Goal: Information Seeking & Learning: Compare options

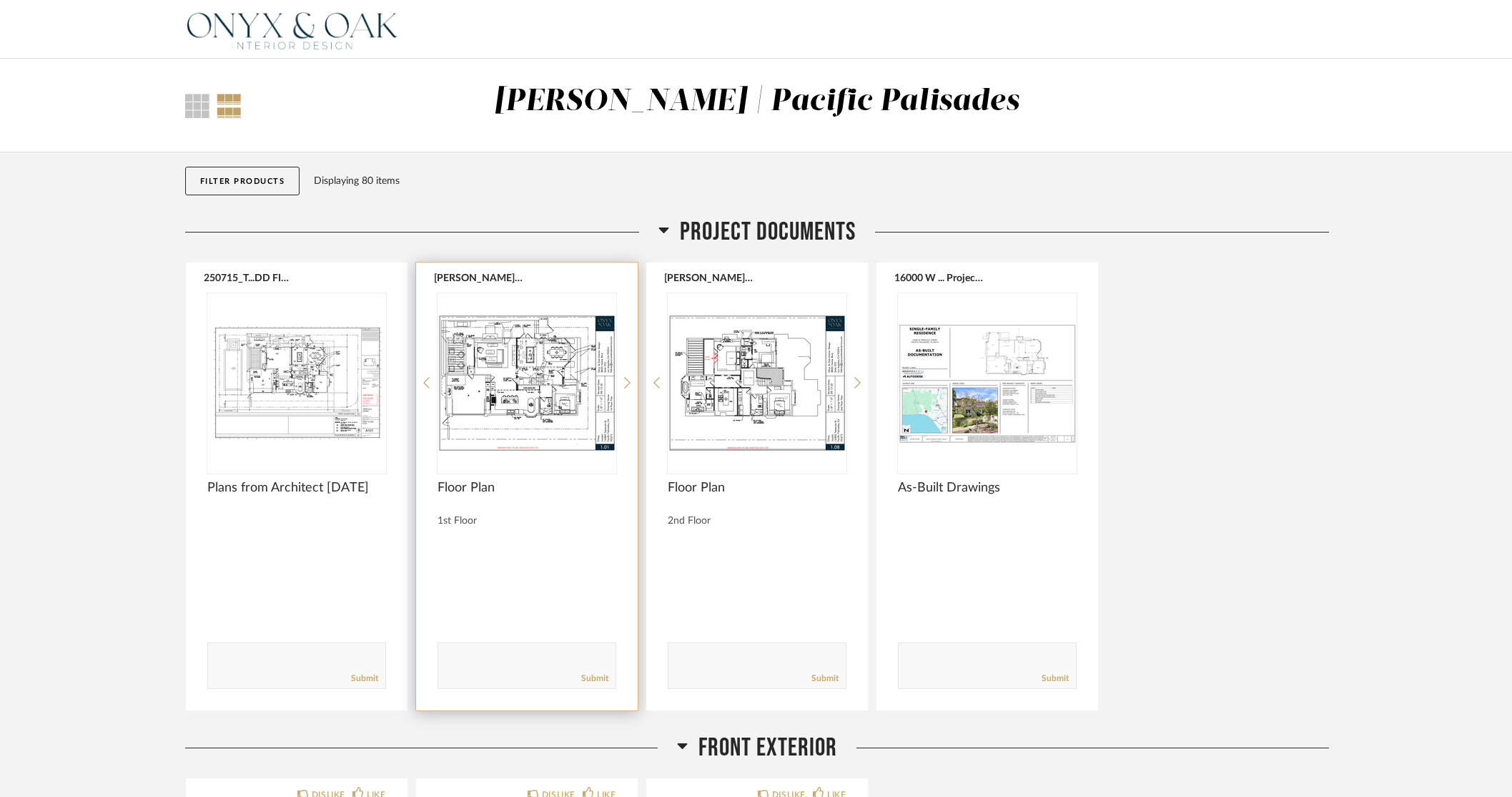
click at [519, 394] on img "0" at bounding box center [527, 383] width 179 height 179
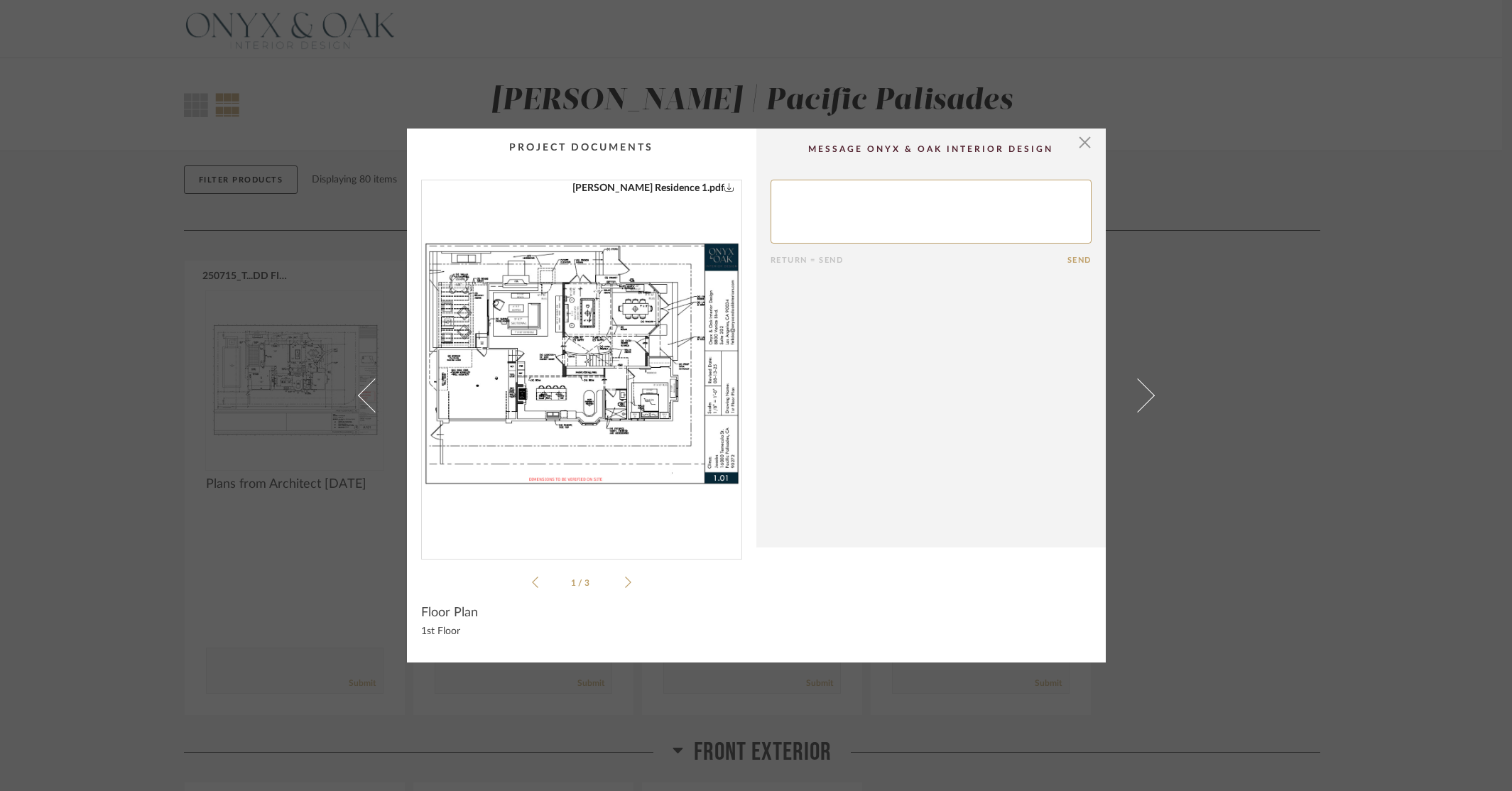
click at [516, 391] on img "0" at bounding box center [581, 364] width 320 height 367
click at [624, 583] on icon at bounding box center [627, 582] width 7 height 12
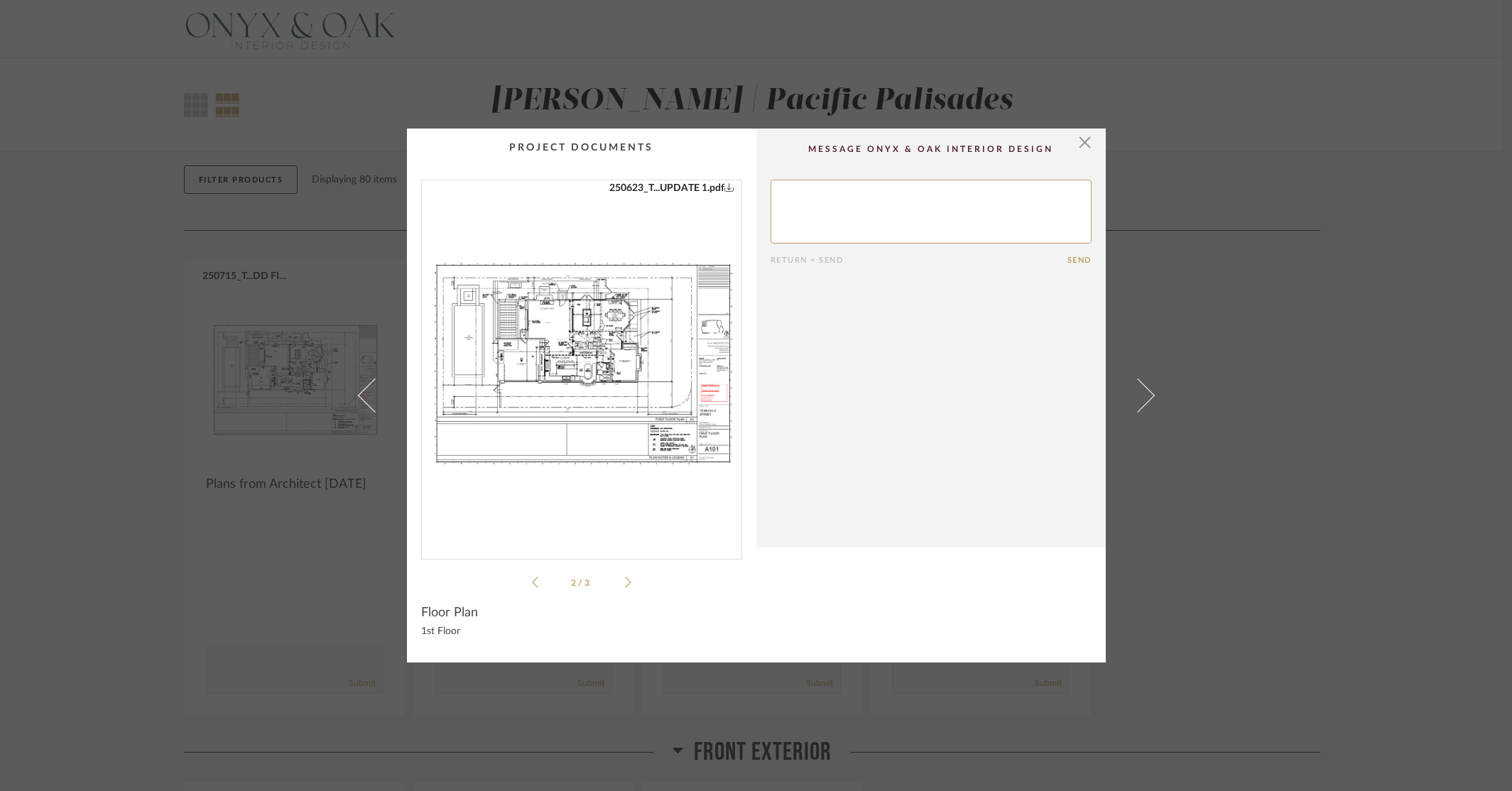
click at [624, 582] on icon at bounding box center [627, 582] width 7 height 12
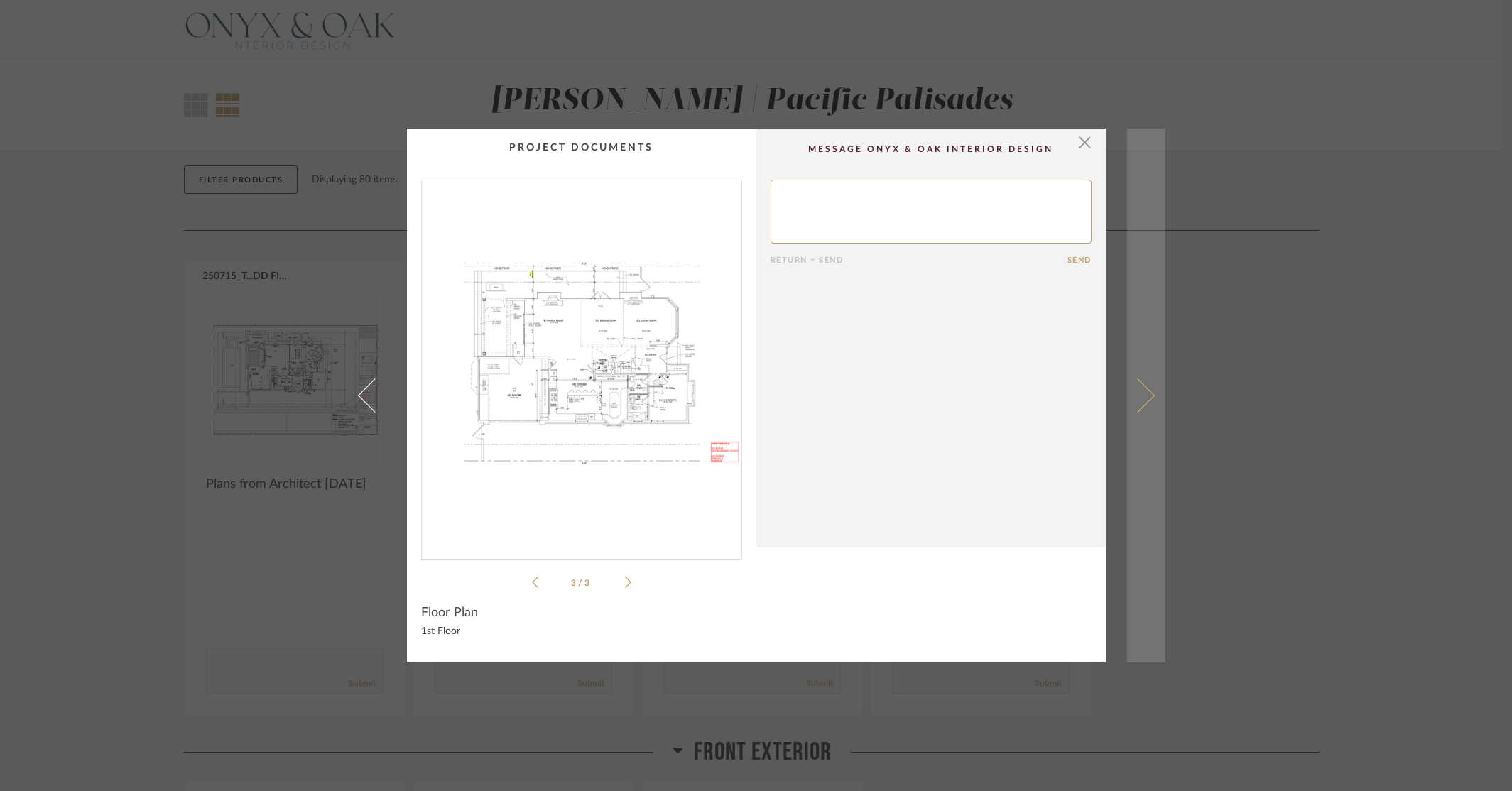
click at [1140, 386] on span at bounding box center [1137, 395] width 34 height 34
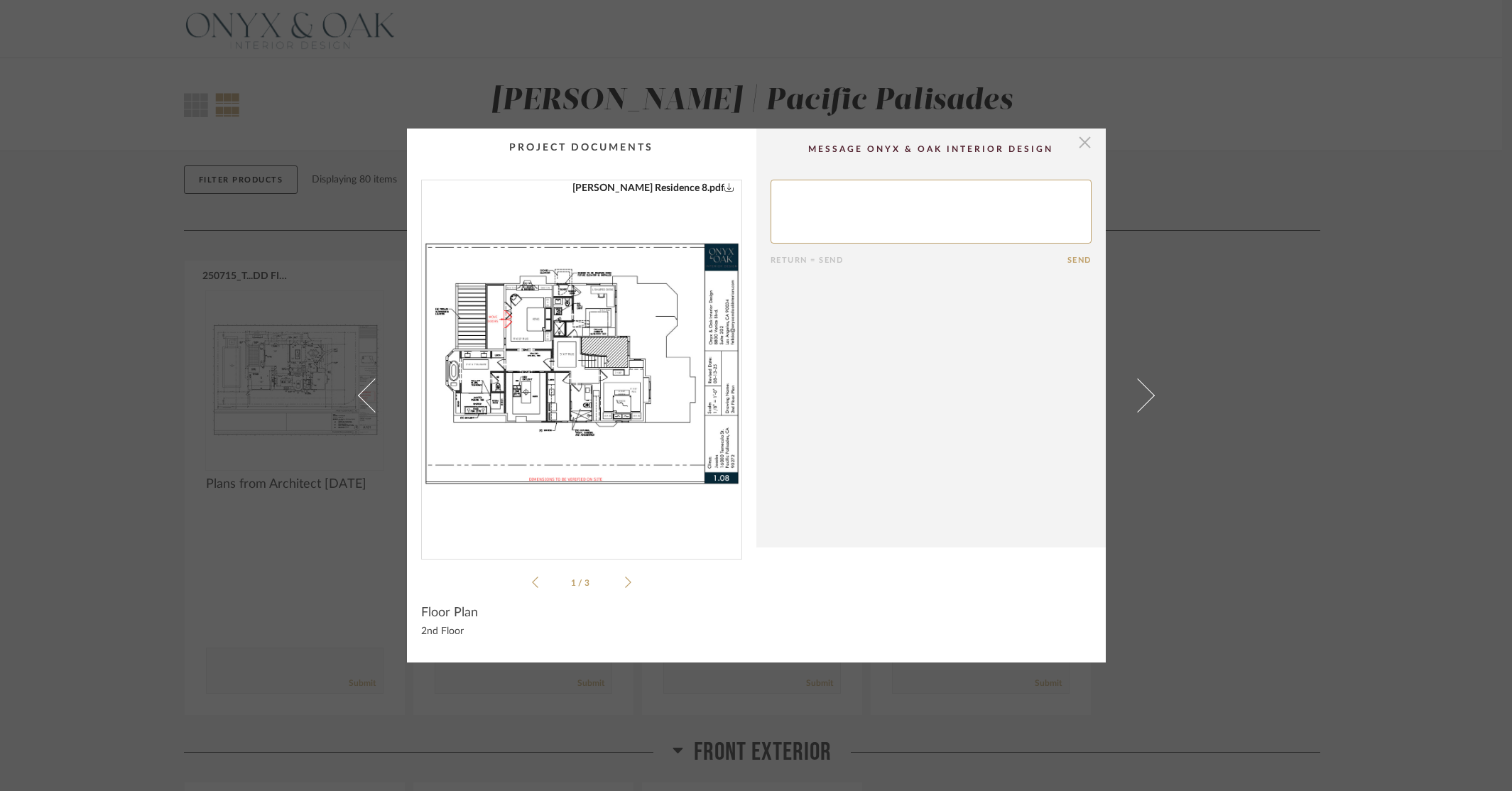
click at [1084, 140] on span "button" at bounding box center [1084, 142] width 29 height 29
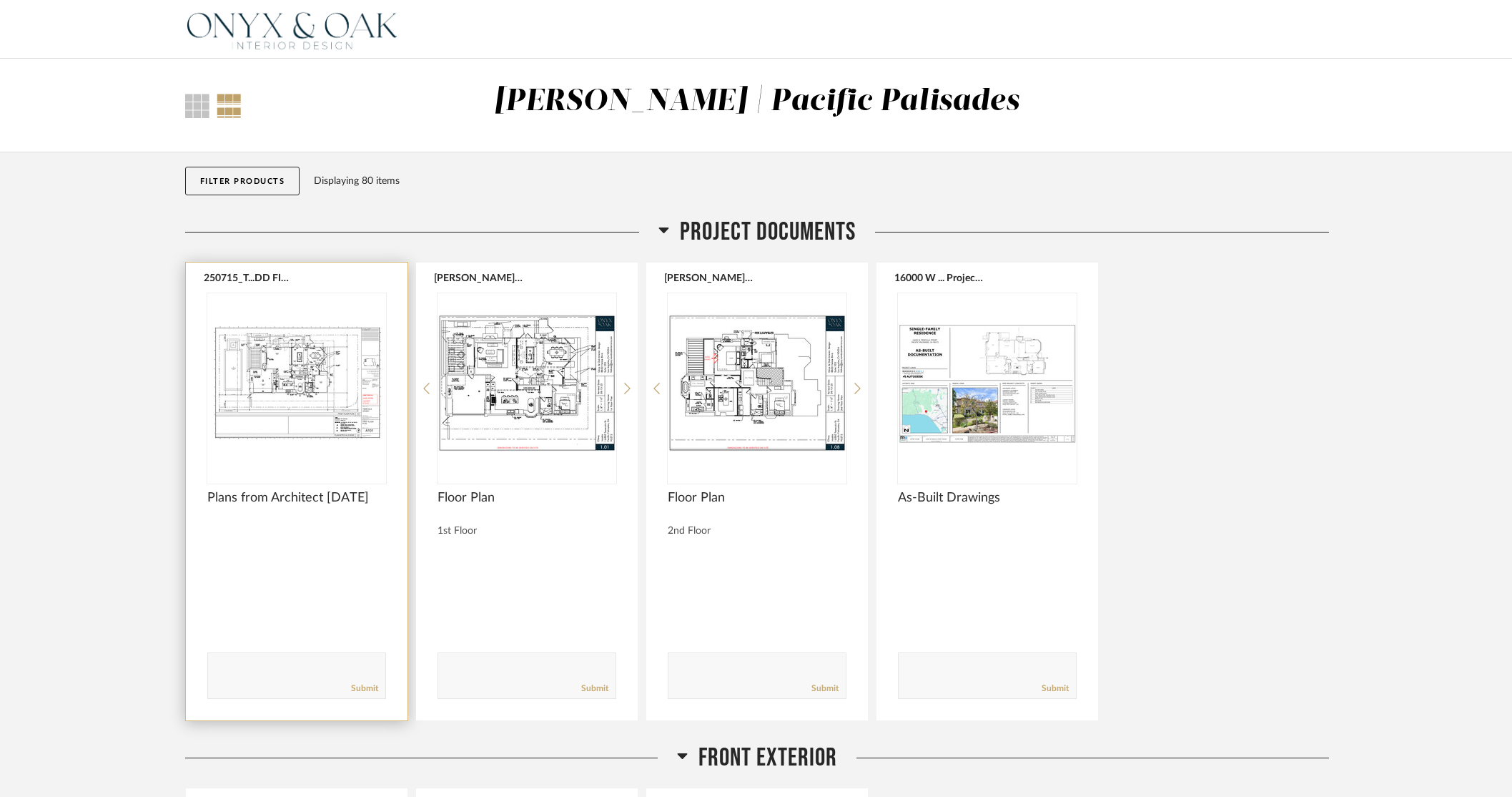
click at [0, 0] on img at bounding box center [0, 0] width 0 height 0
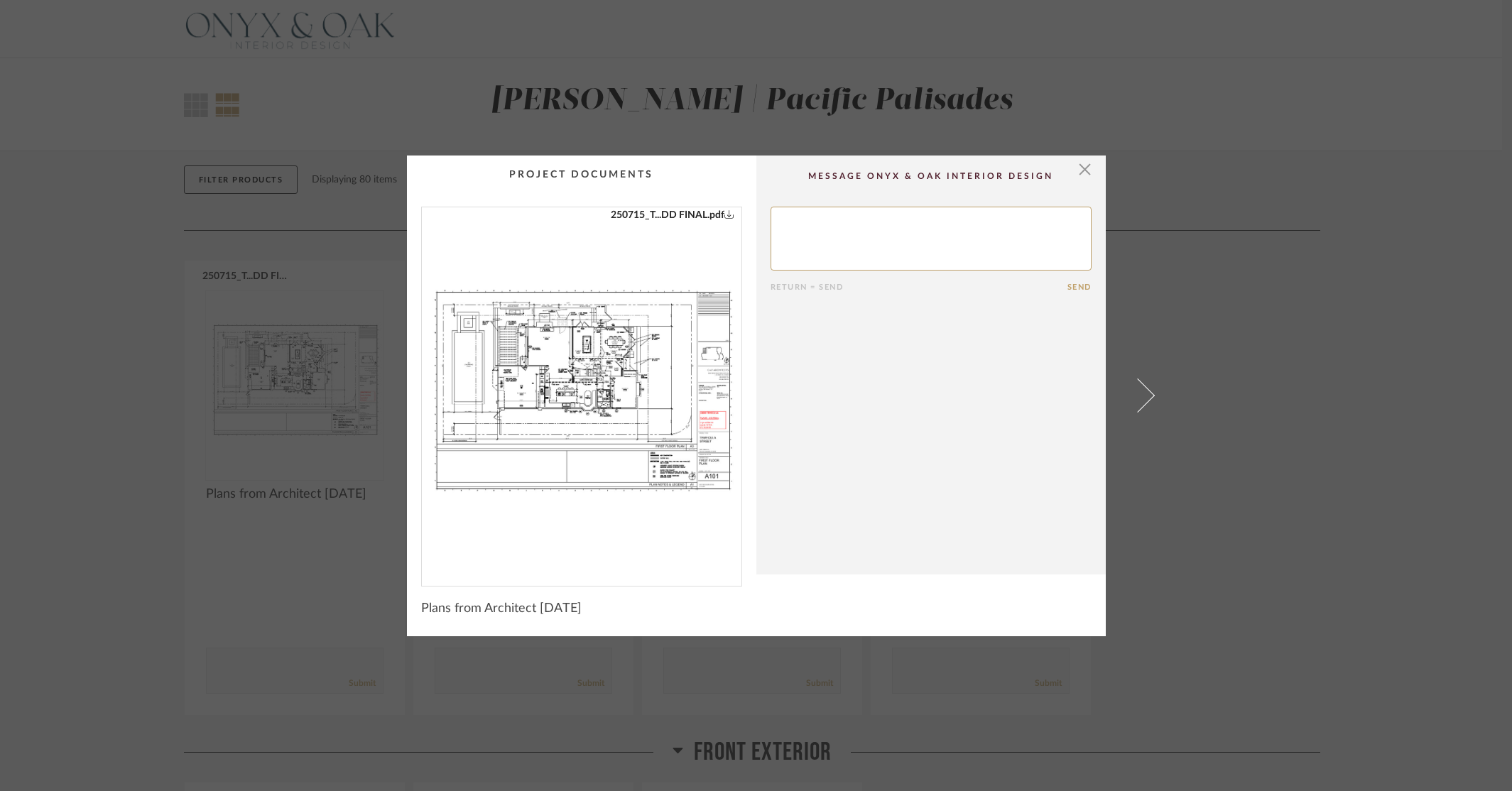
click at [599, 368] on img "0" at bounding box center [581, 391] width 320 height 367
click at [1079, 171] on span "button" at bounding box center [1084, 170] width 29 height 29
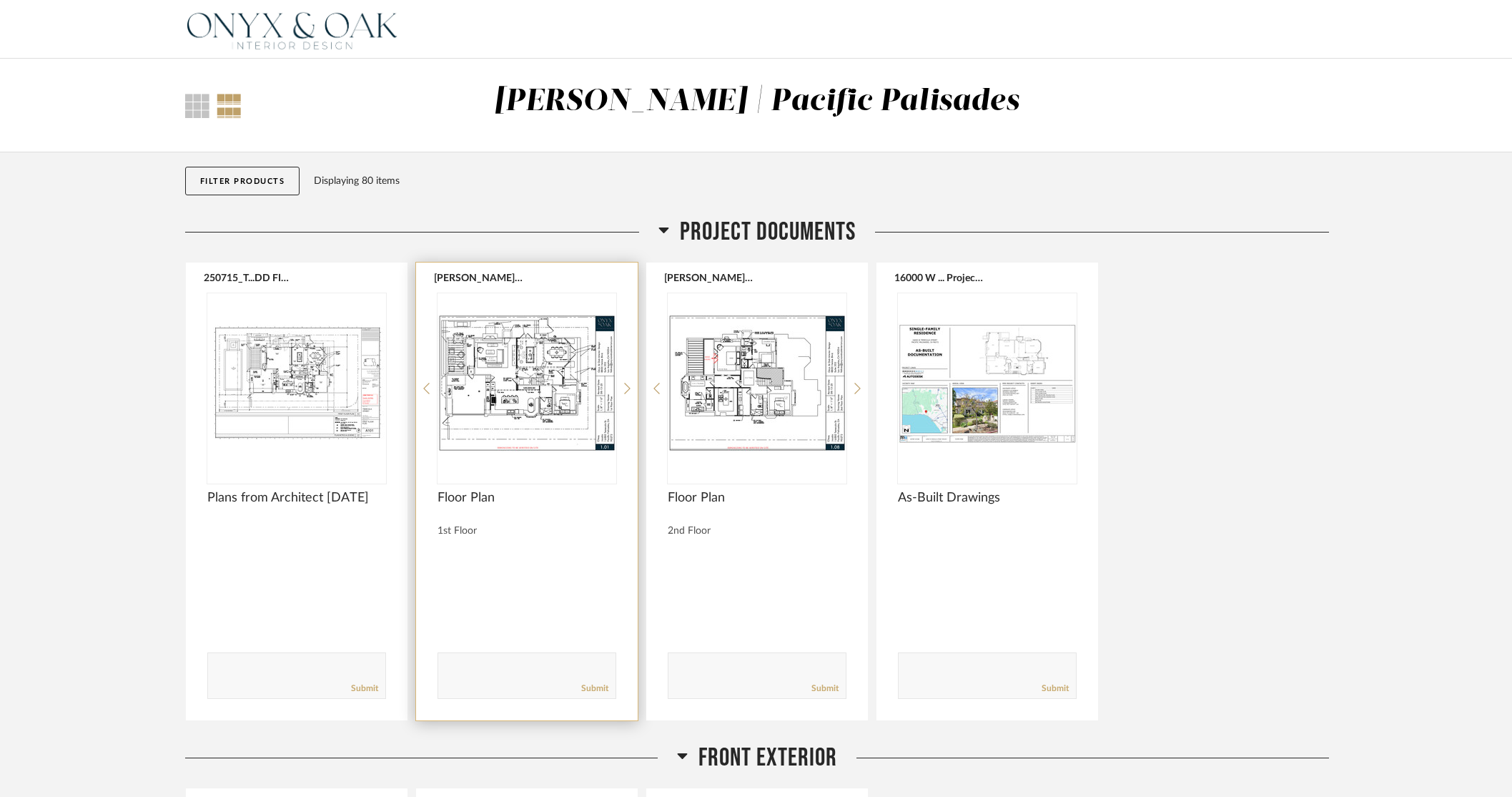
click at [535, 365] on img "0" at bounding box center [527, 383] width 179 height 179
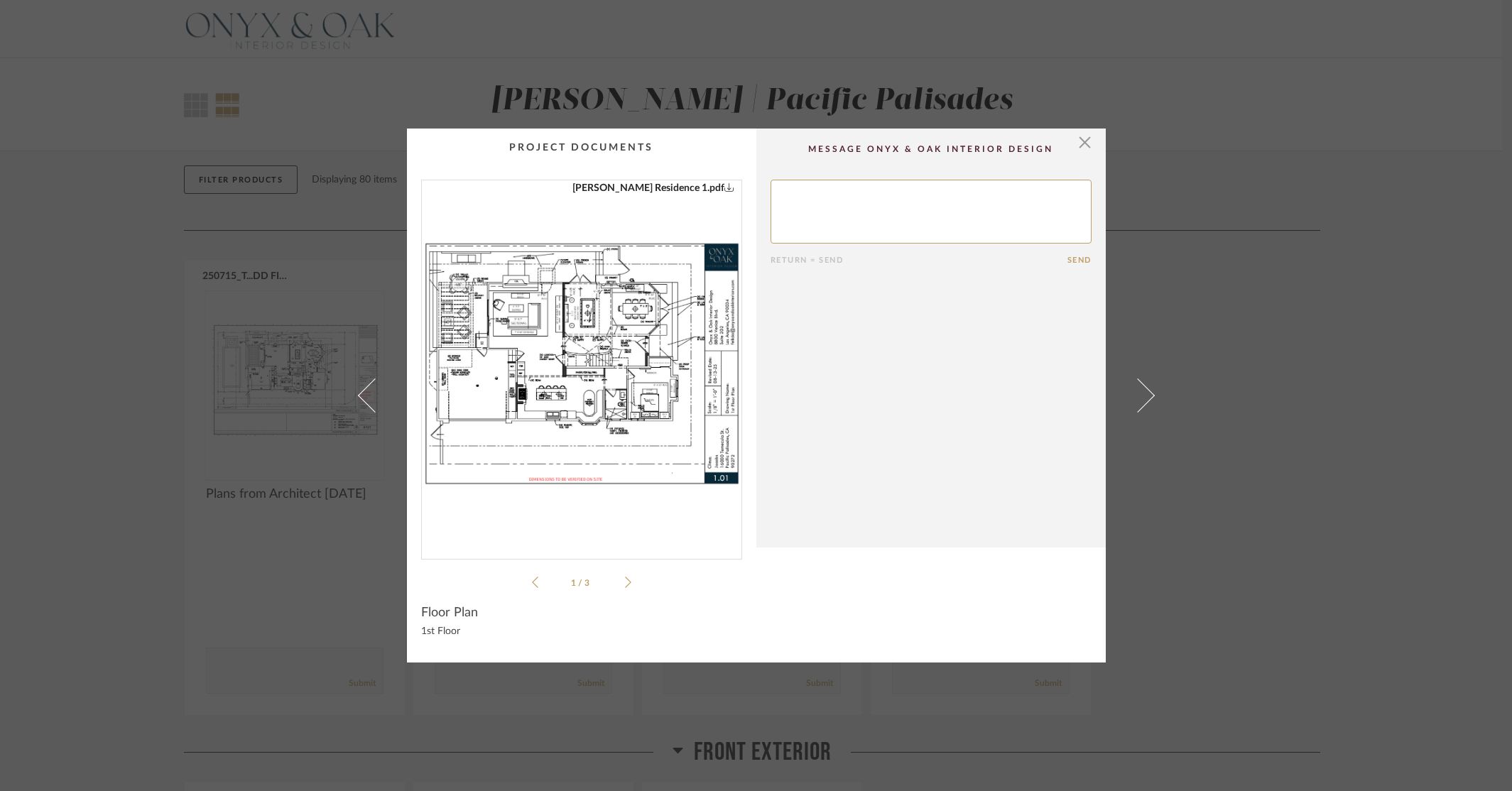
click at [541, 351] on img "0" at bounding box center [581, 364] width 320 height 367
click at [1078, 137] on span "button" at bounding box center [1084, 142] width 29 height 29
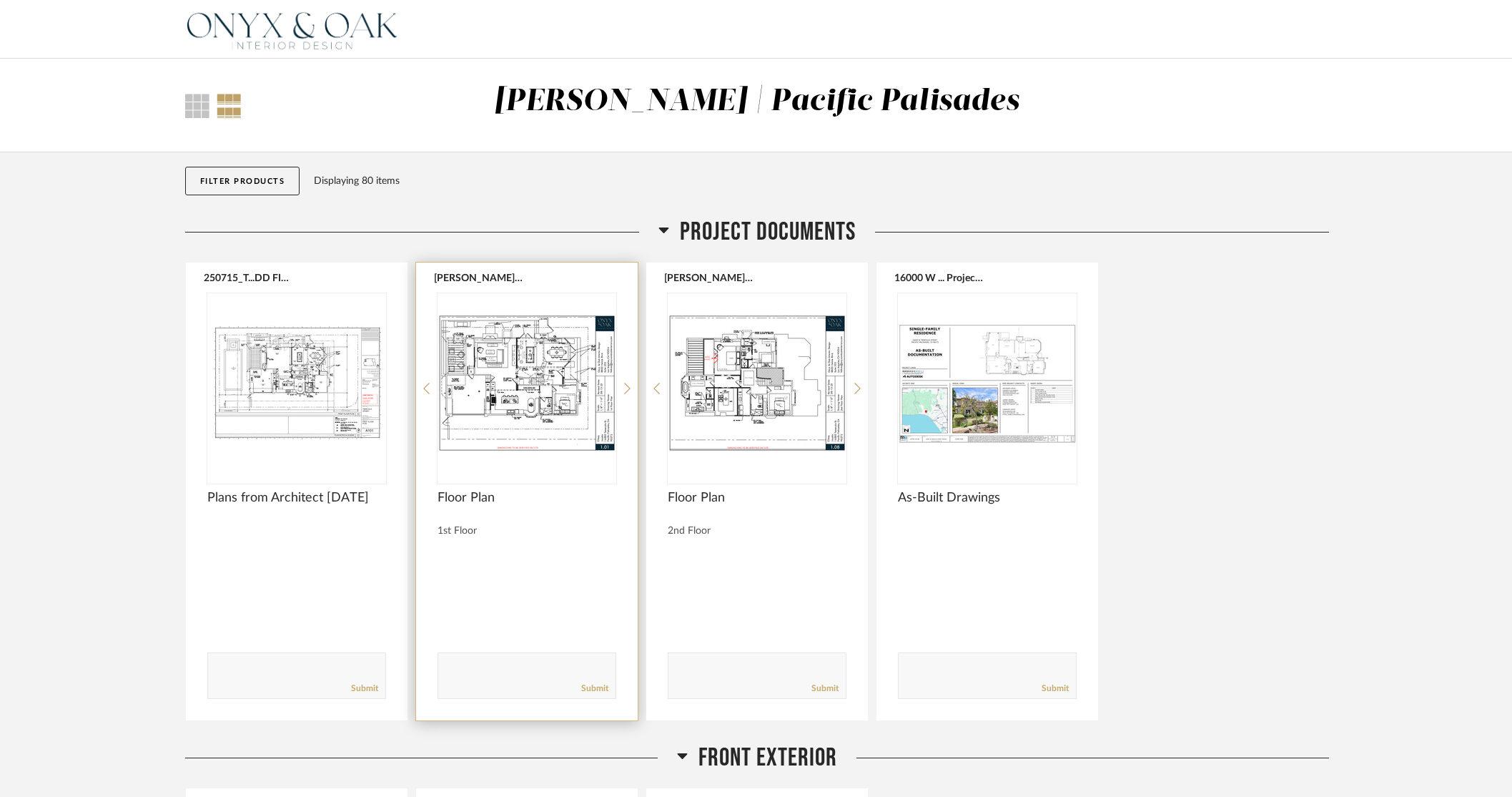
click at [484, 383] on img "0" at bounding box center [527, 383] width 179 height 179
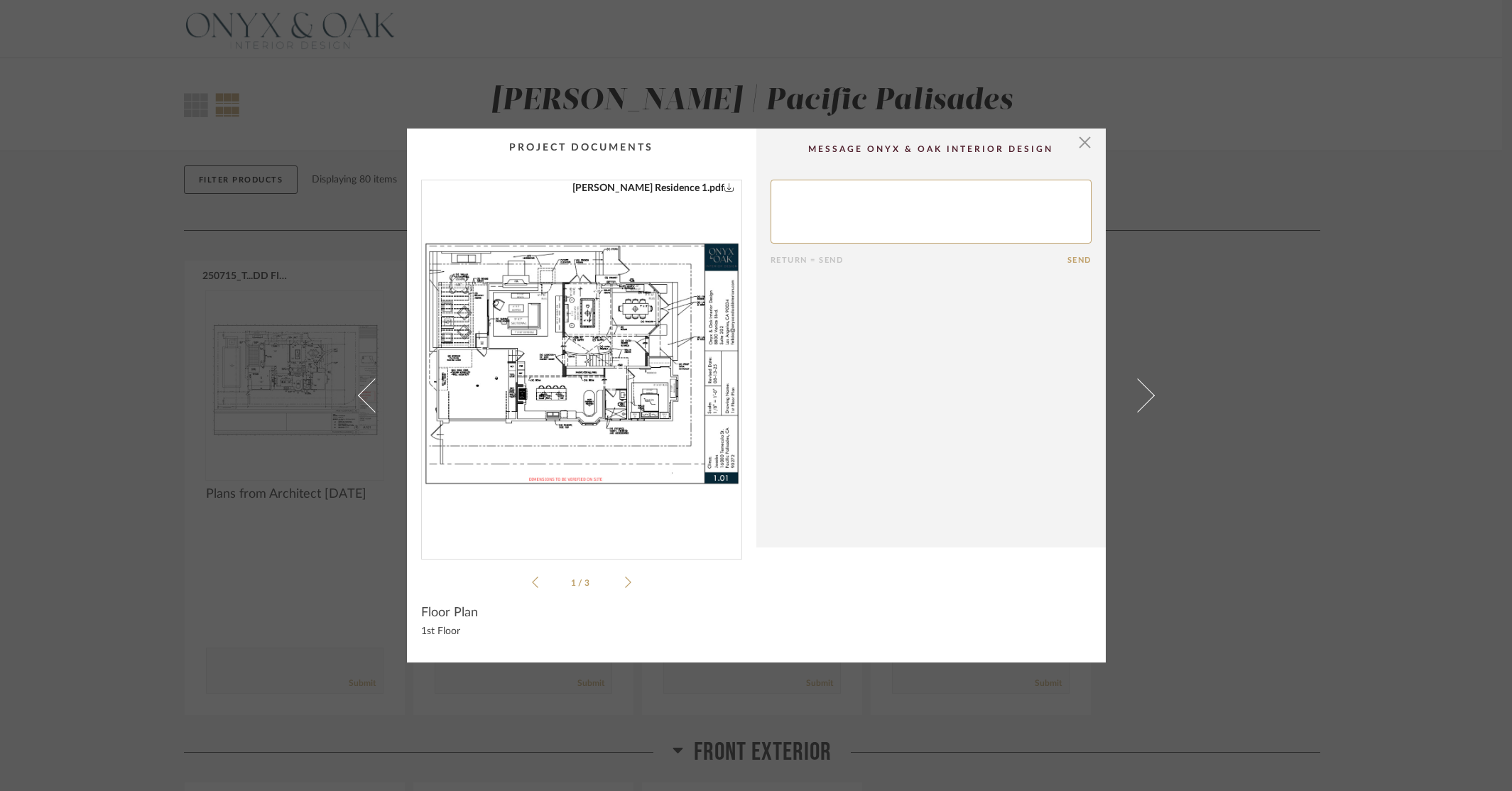
click at [540, 321] on img "0" at bounding box center [581, 364] width 320 height 367
click at [1078, 141] on span "button" at bounding box center [1084, 142] width 29 height 29
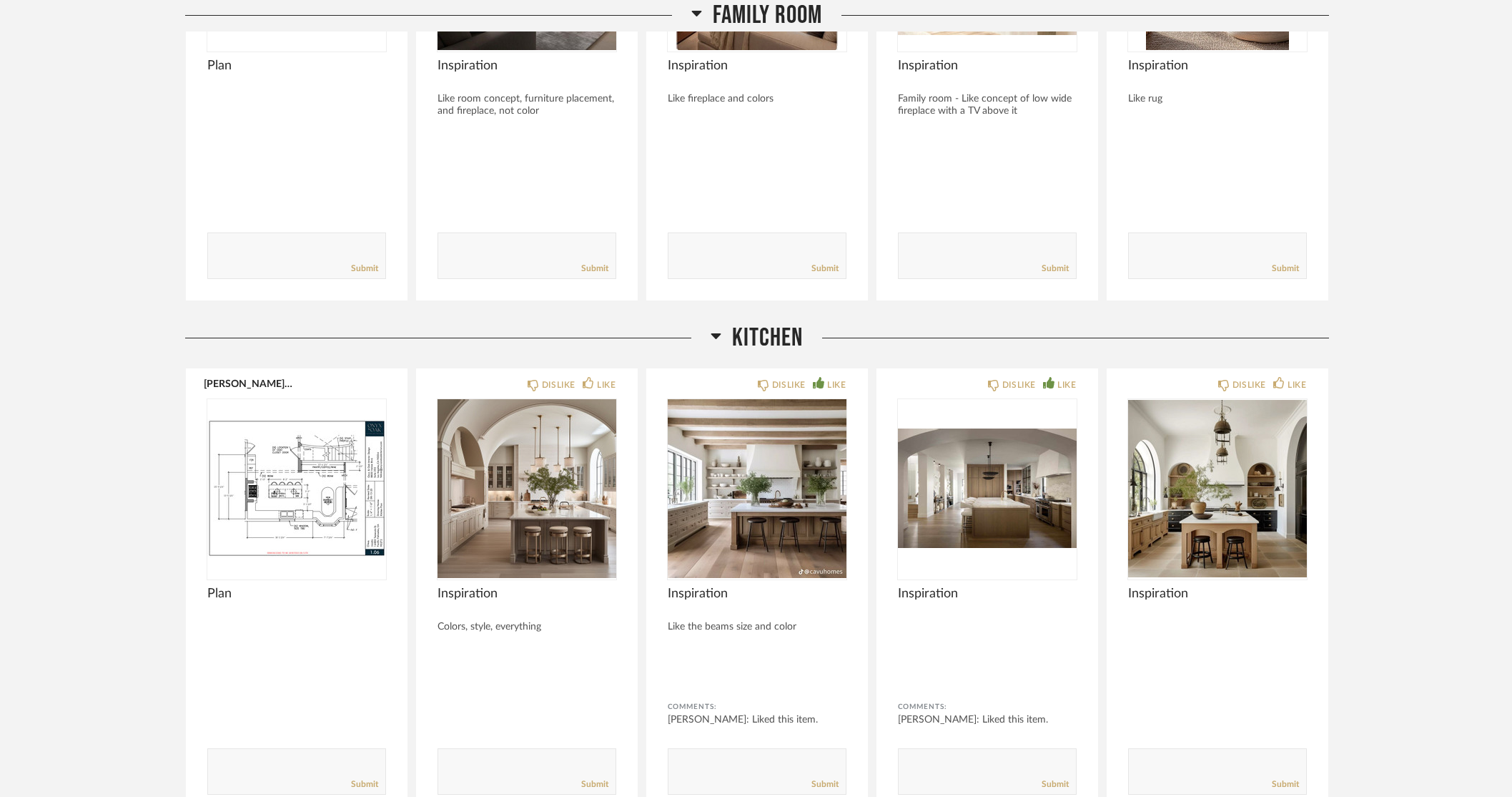
scroll to position [4291, 0]
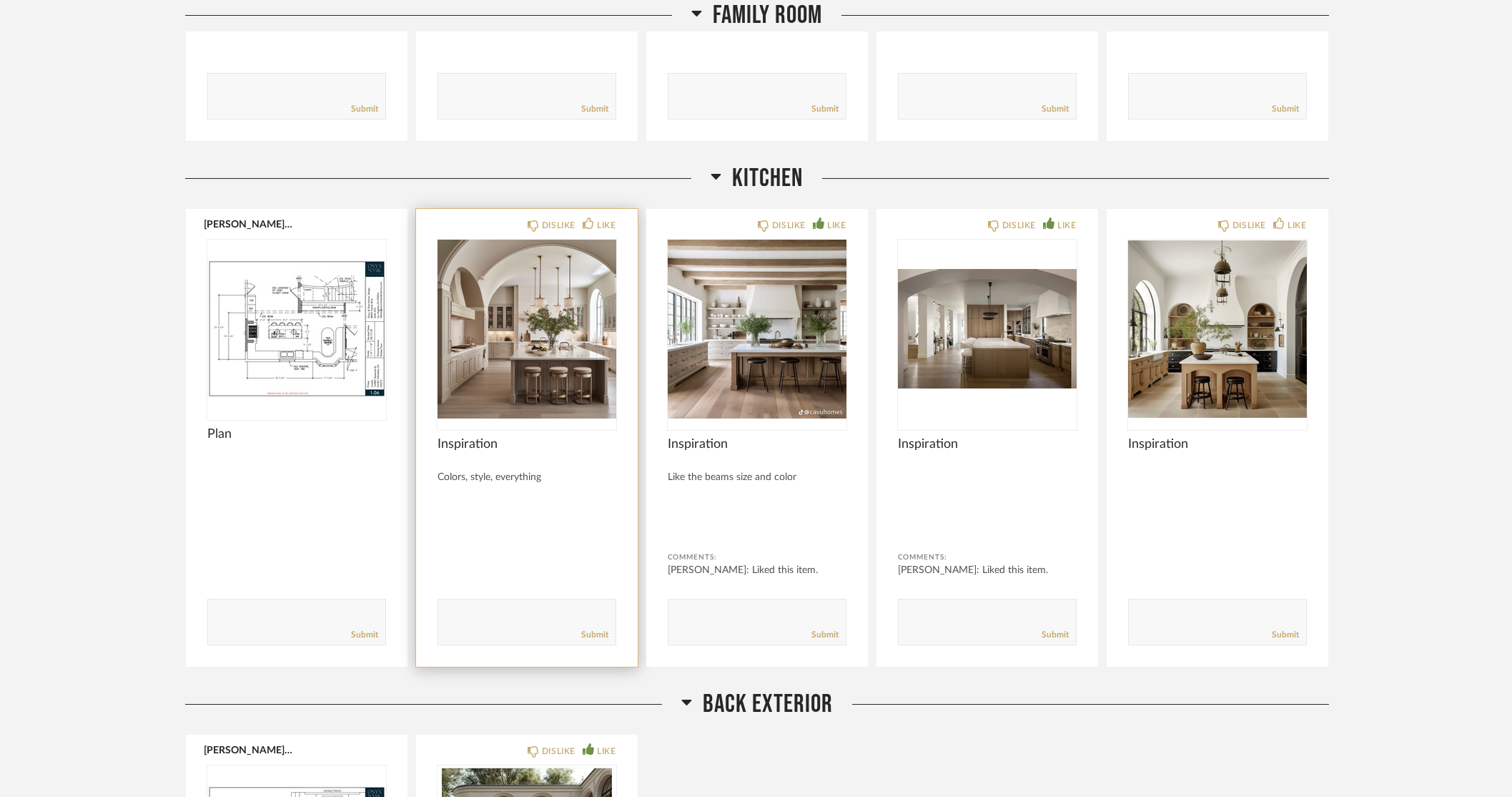
click at [533, 303] on img "0" at bounding box center [527, 329] width 179 height 179
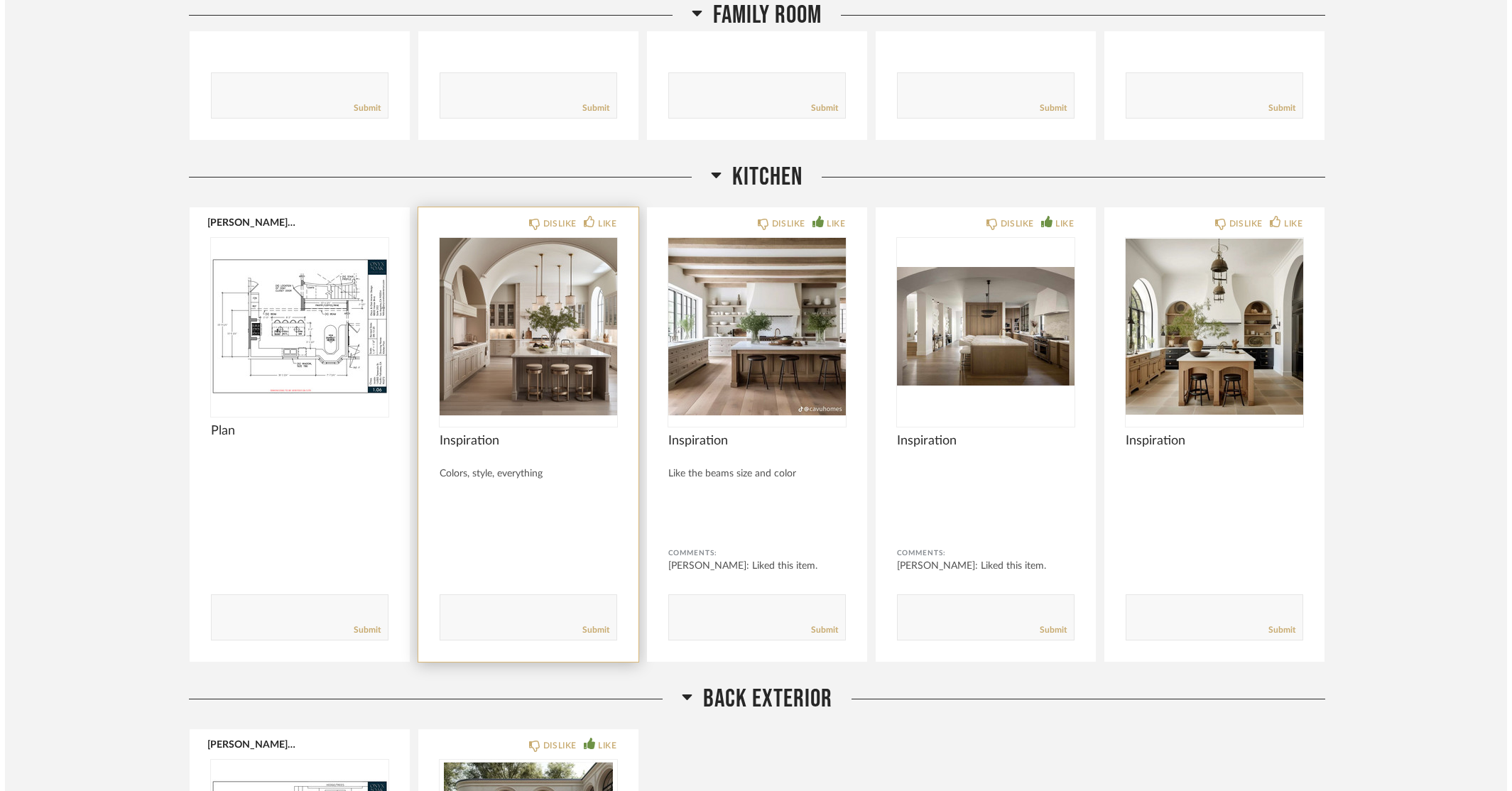
scroll to position [0, 0]
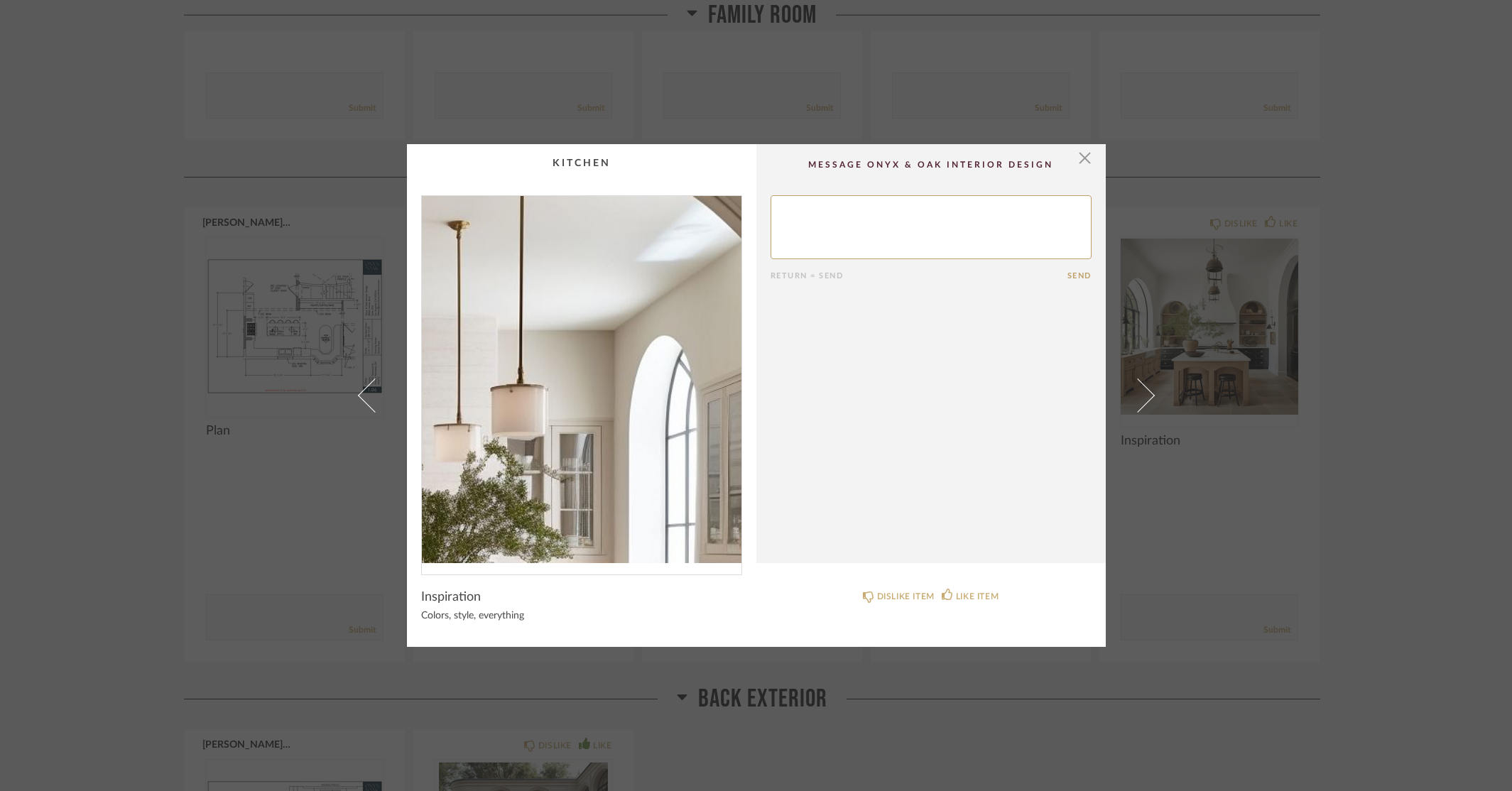
click at [673, 322] on img "0" at bounding box center [581, 380] width 320 height 367
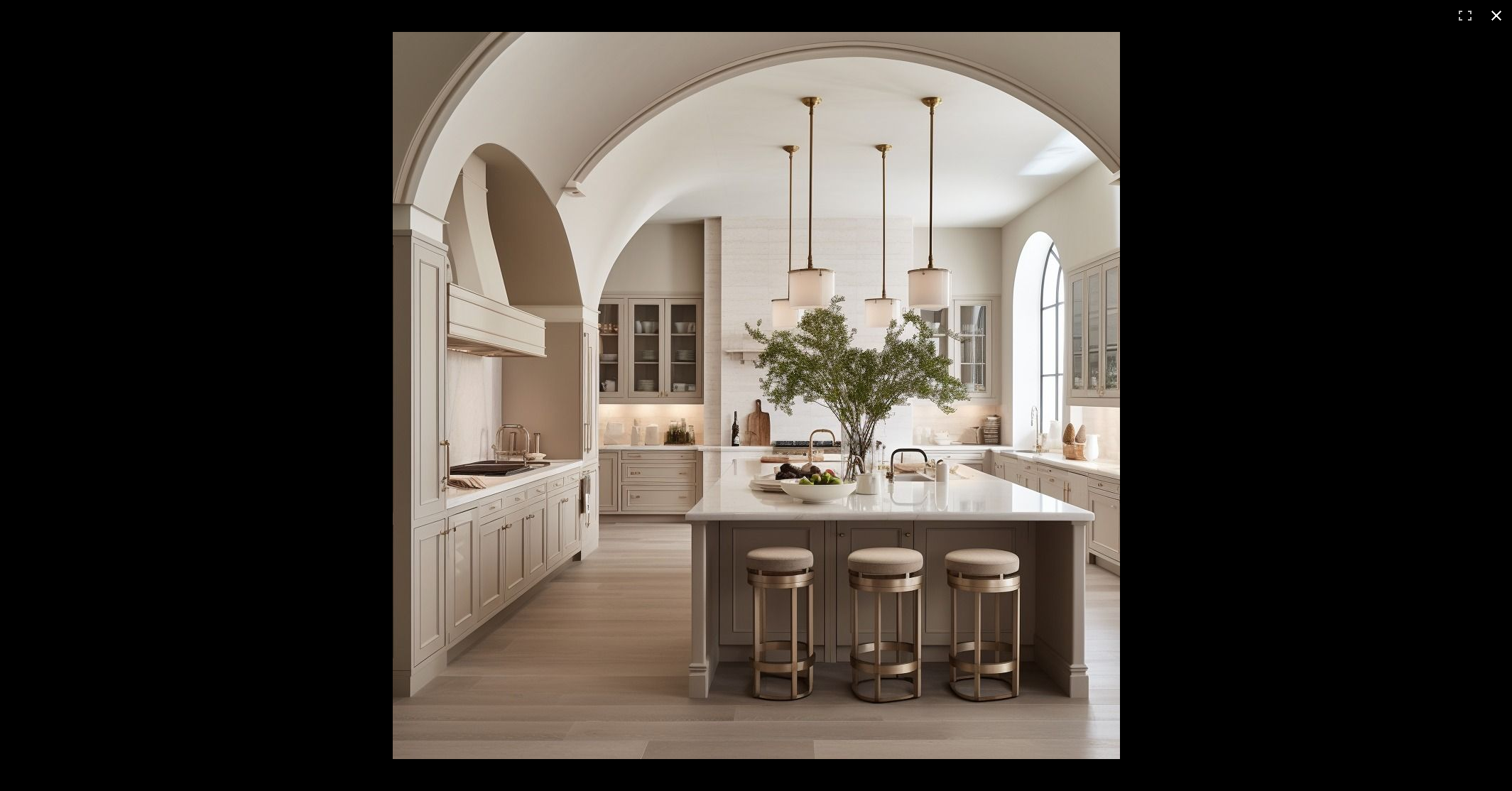
click at [1494, 12] on button at bounding box center [1496, 15] width 32 height 32
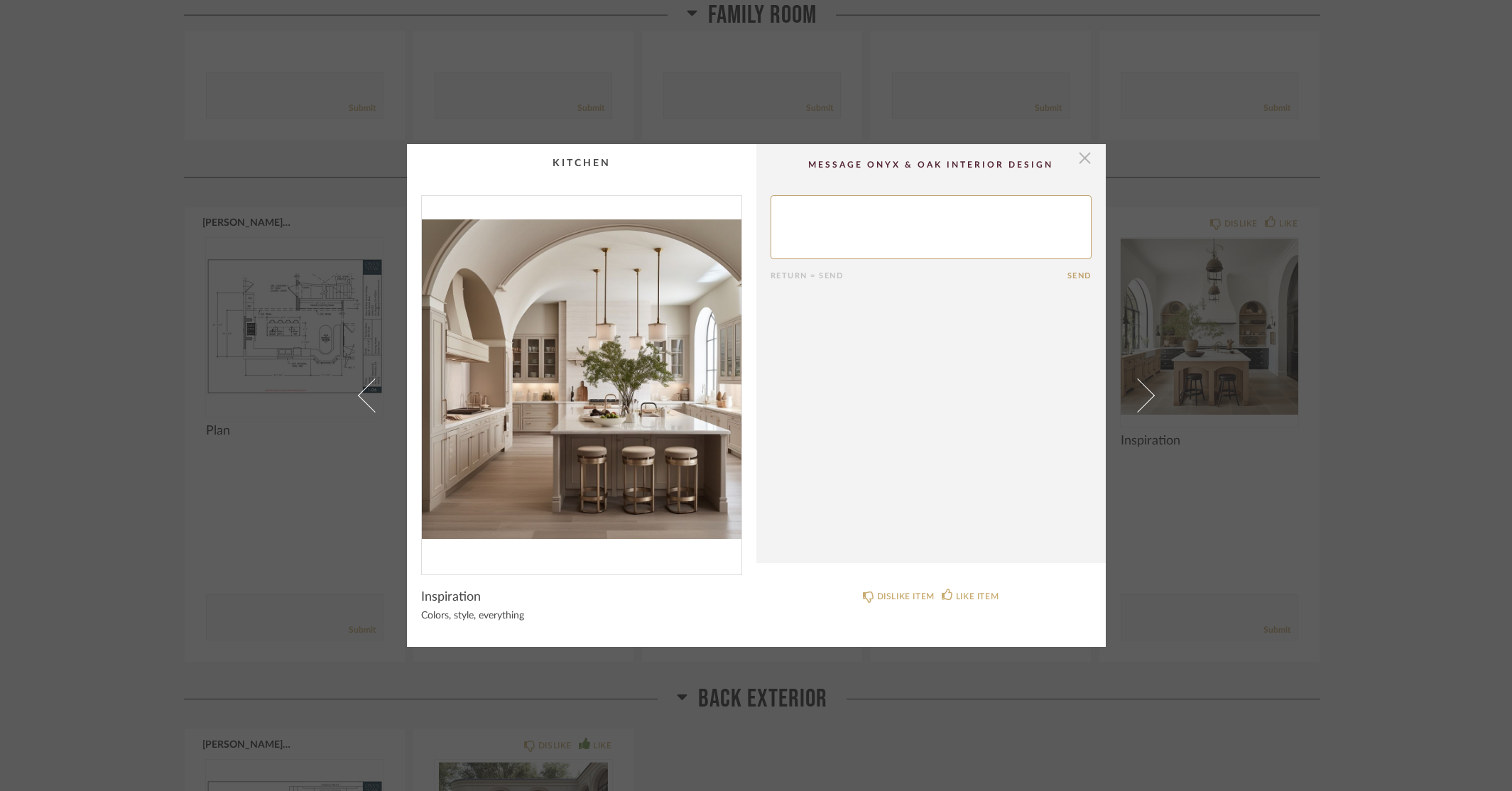
click at [1070, 156] on span "button" at bounding box center [1084, 158] width 29 height 29
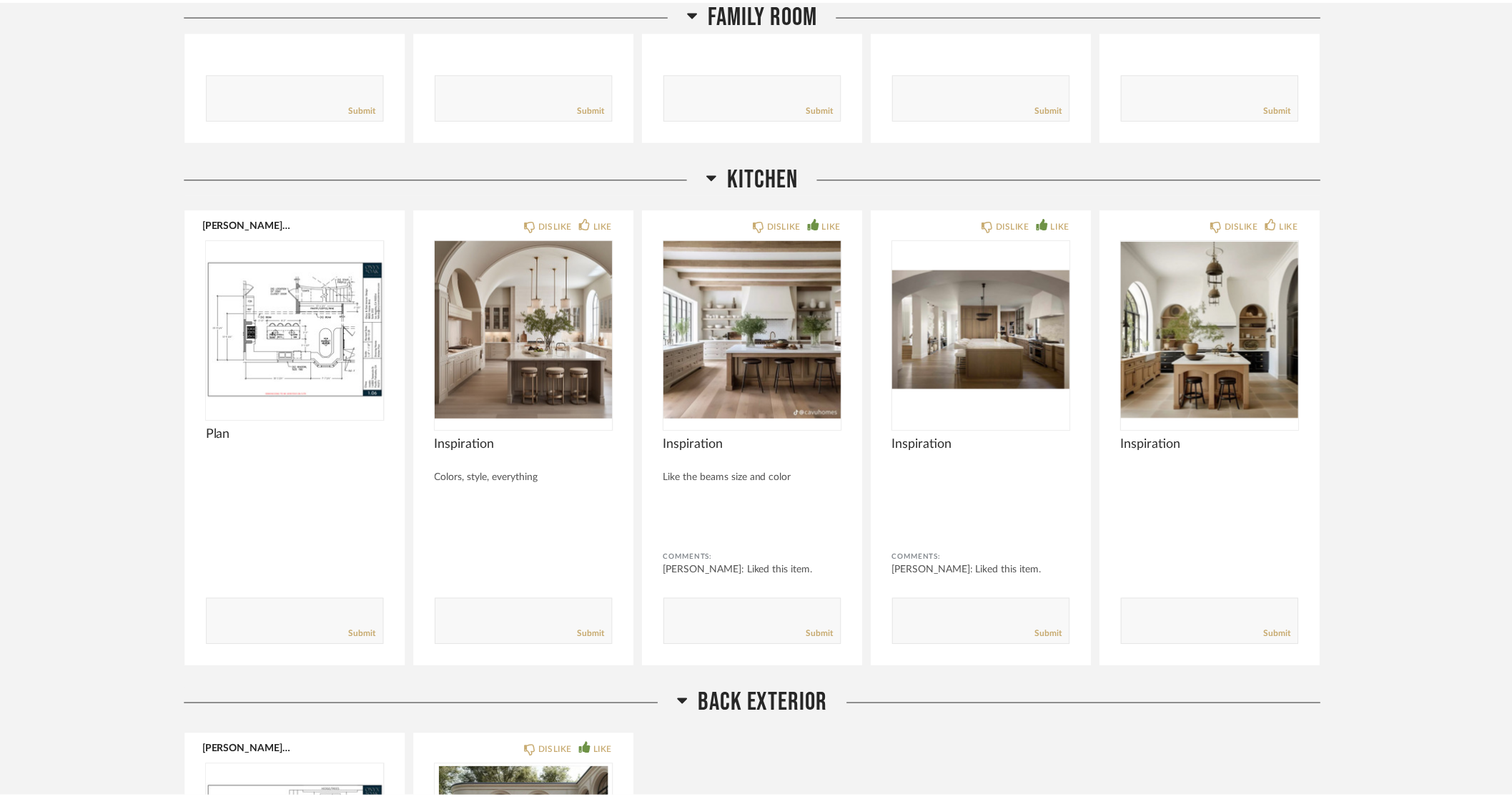
scroll to position [4291, 0]
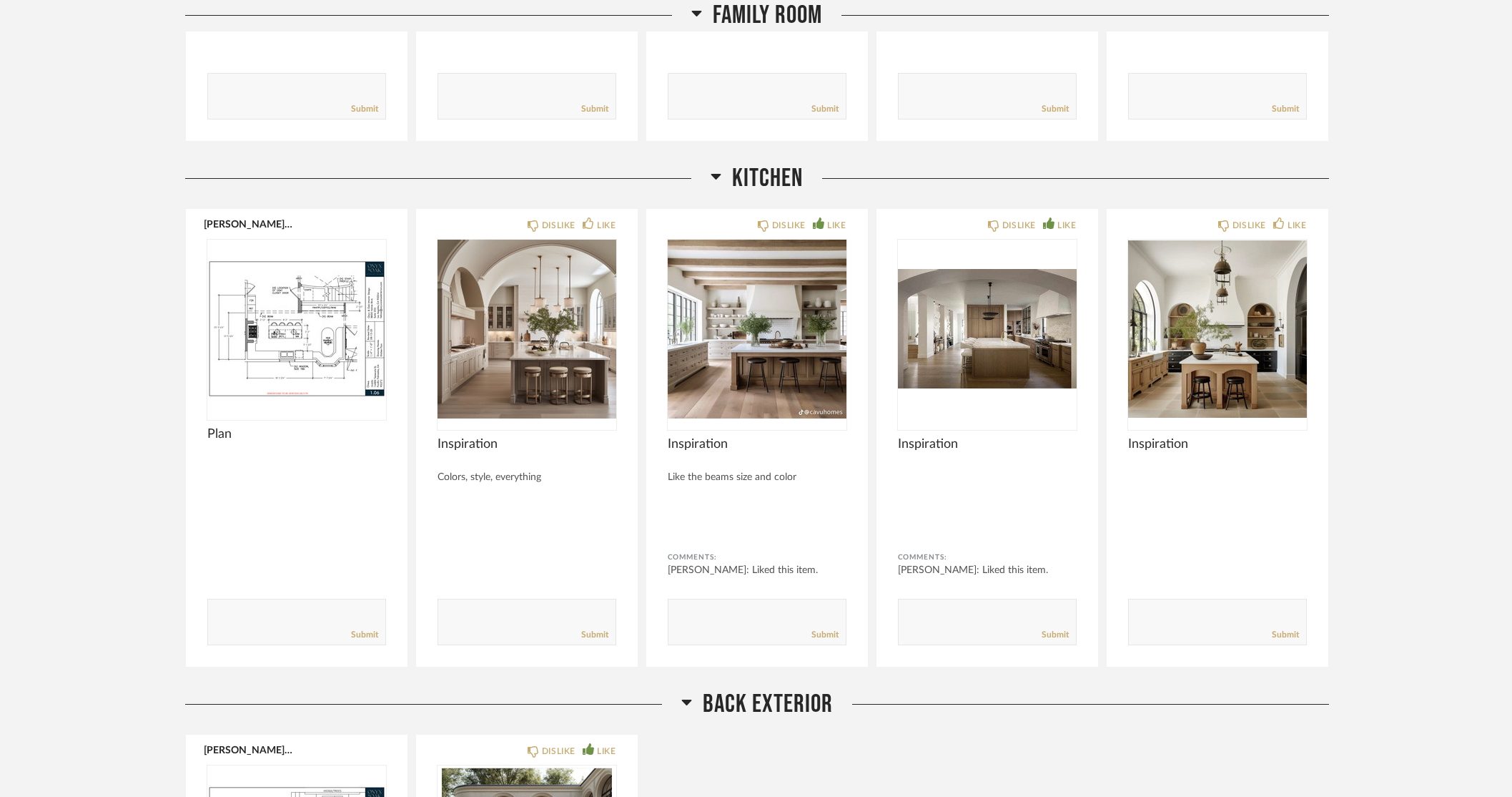
click at [1421, 280] on div "Thumbnail View Full View Jacobs | Pacific Palisades Filter Items Category Light…" at bounding box center [756, 306] width 1512 height 9079
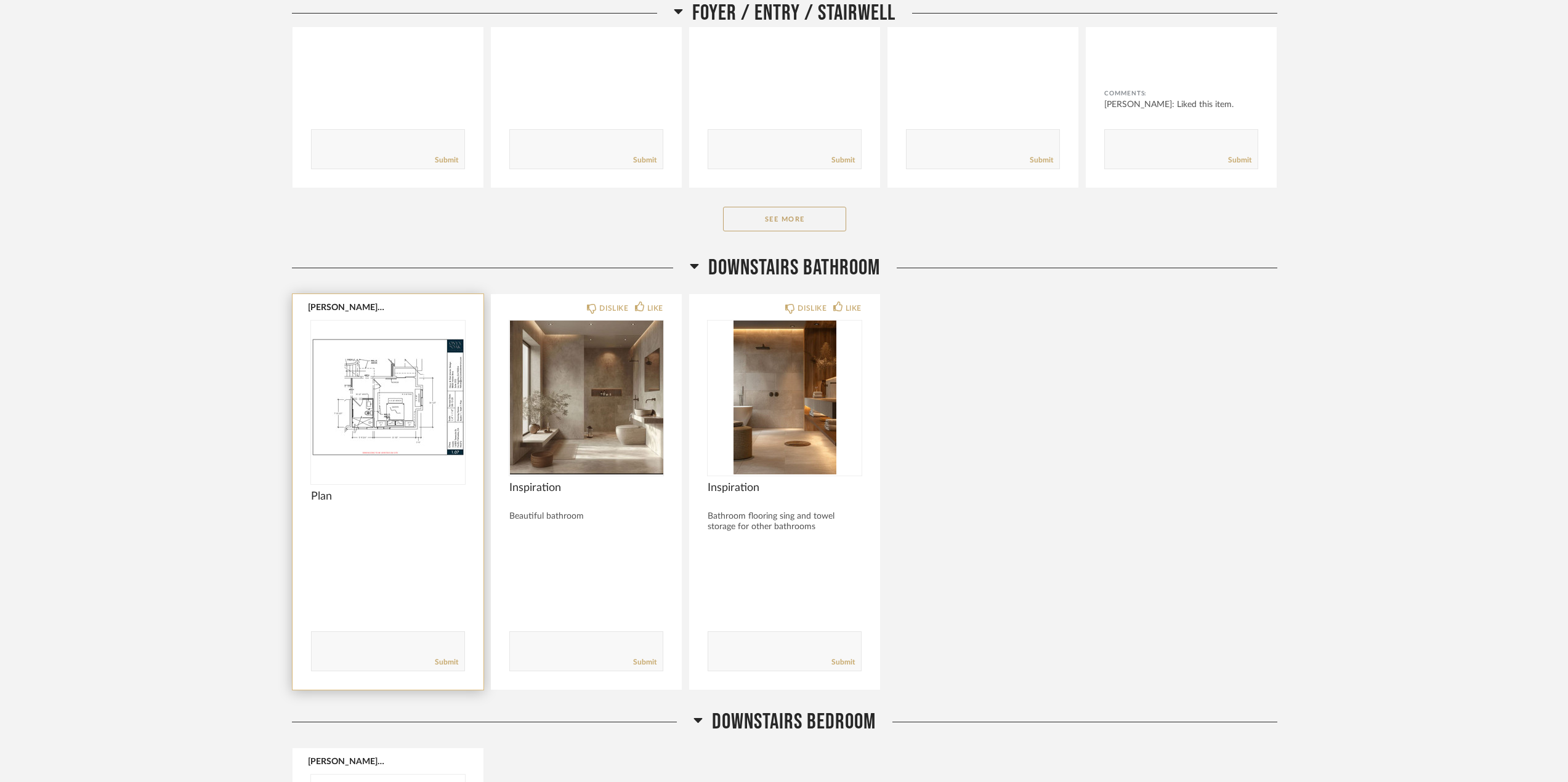
scroll to position [1169, 0]
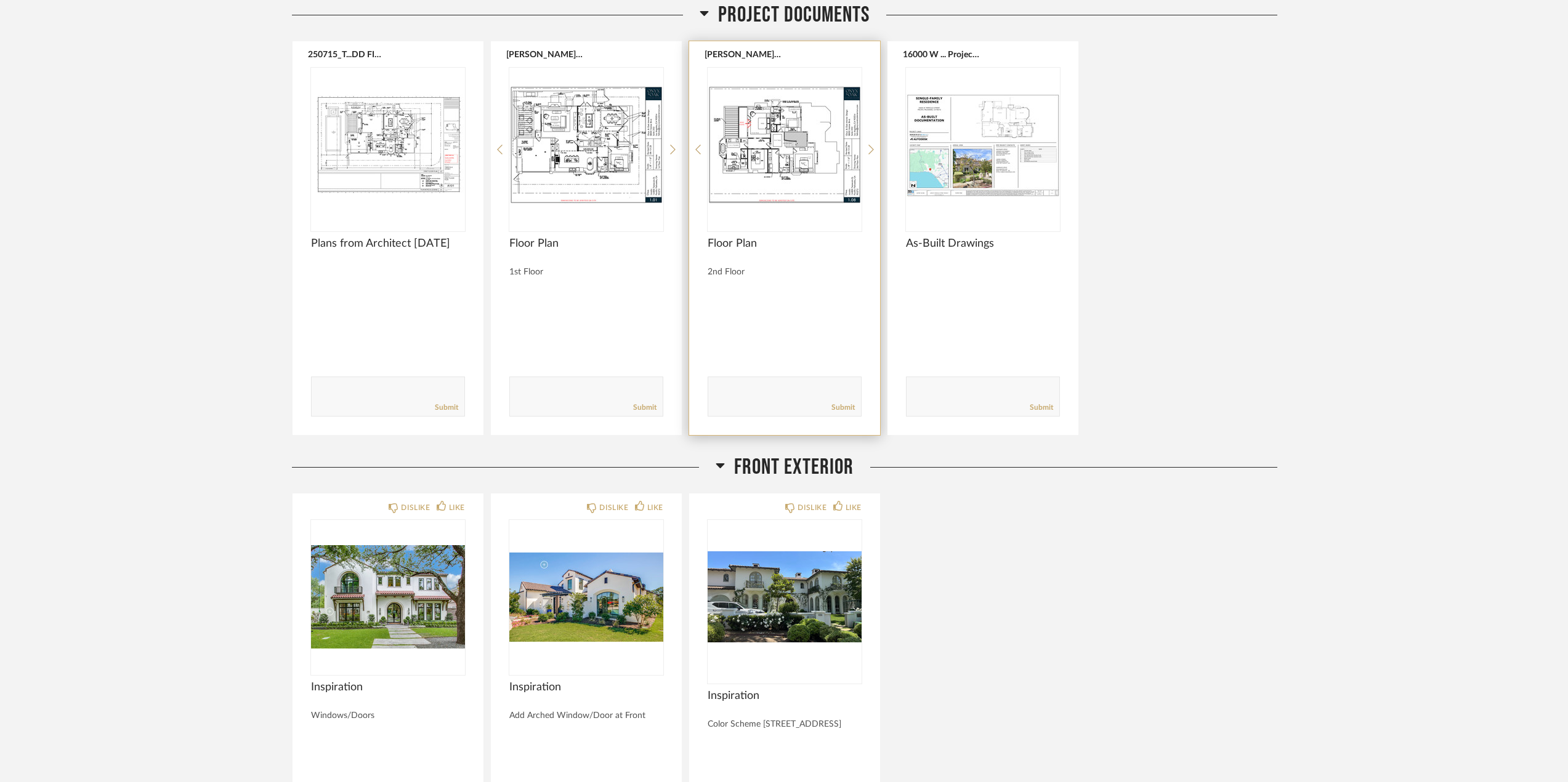
scroll to position [0, 0]
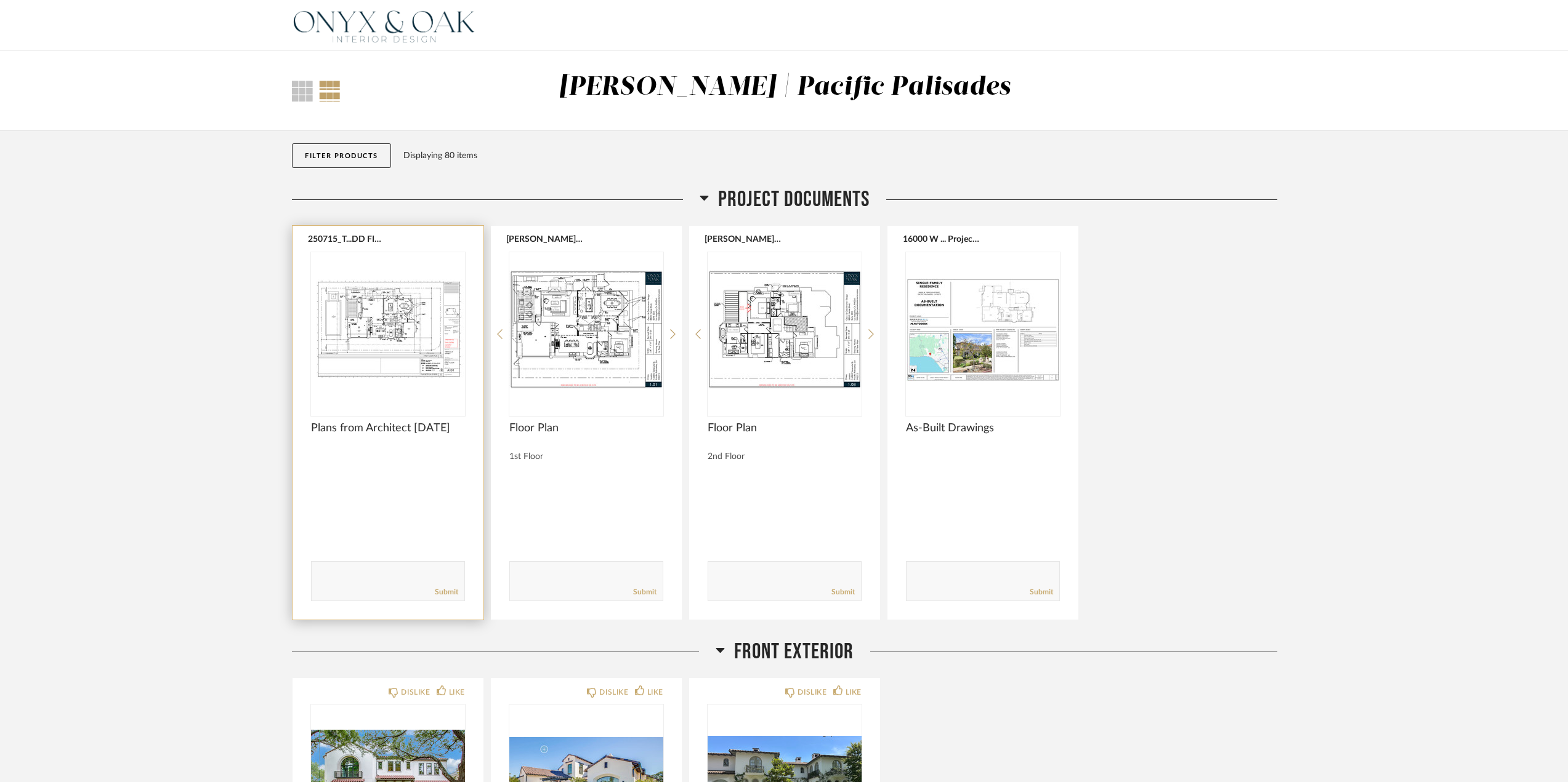
click at [396, 303] on img "0" at bounding box center [388, 329] width 154 height 154
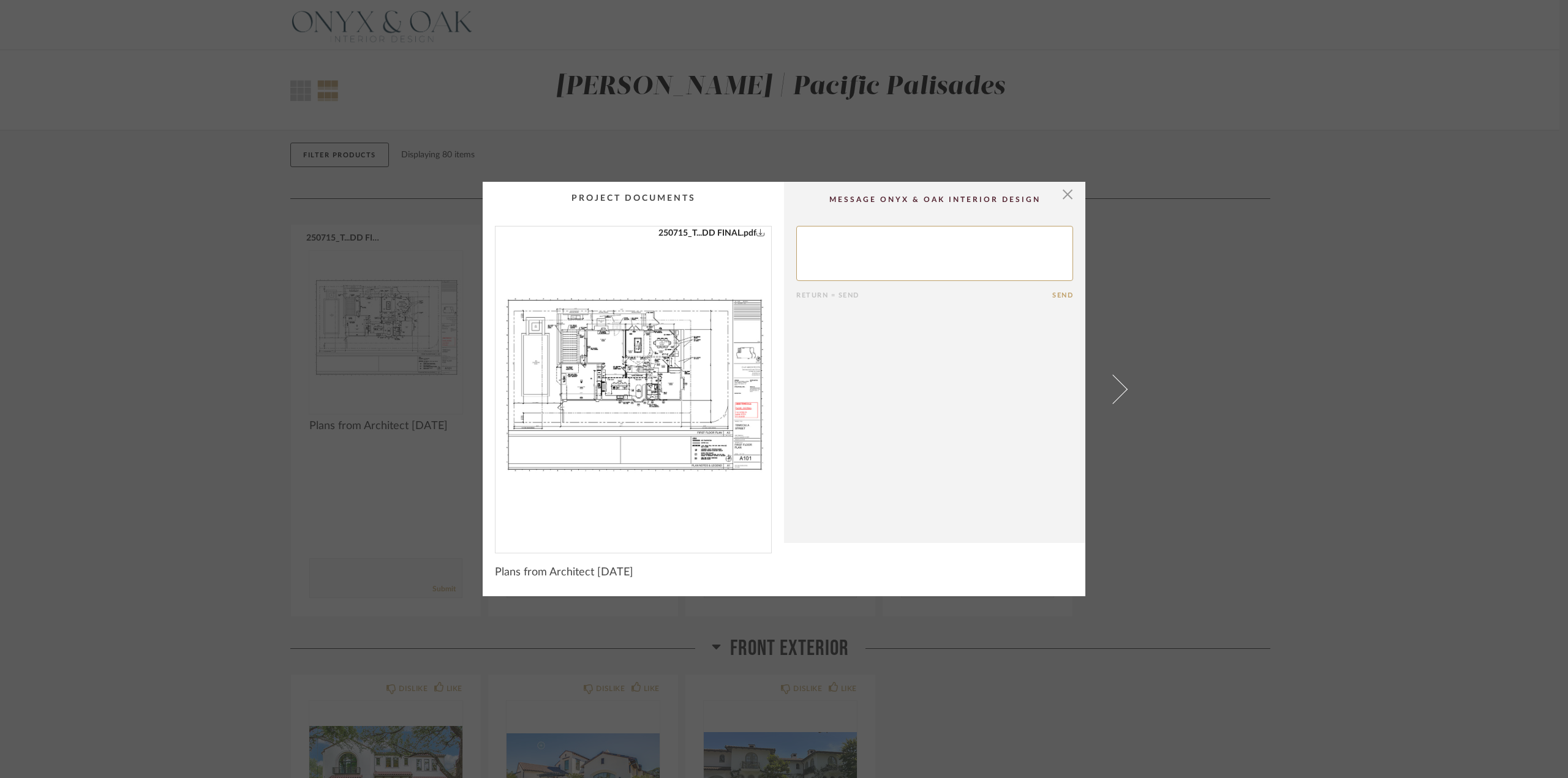
click at [662, 371] on img "0" at bounding box center [633, 385] width 276 height 317
click at [1059, 196] on span "button" at bounding box center [1067, 194] width 25 height 25
